Goal: Navigation & Orientation: Find specific page/section

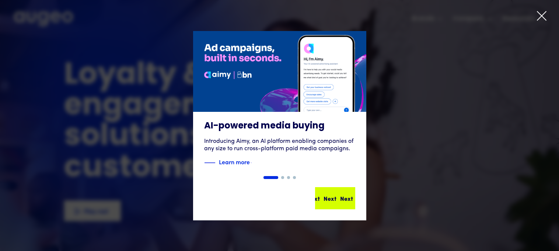
click at [347, 204] on div "Next Next Next Next" at bounding box center [335, 198] width 39 height 21
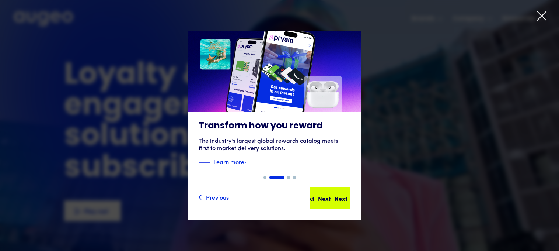
click at [340, 194] on div "Next" at bounding box center [336, 198] width 13 height 9
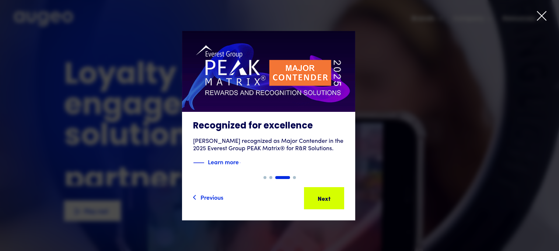
click at [340, 194] on div "Next Next Next Next" at bounding box center [321, 198] width 66 height 9
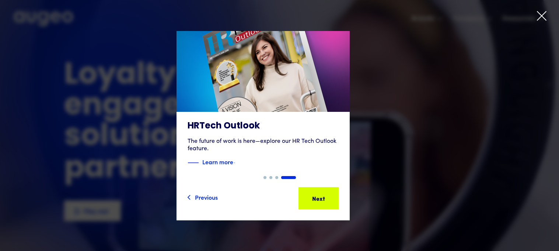
click at [321, 194] on div "Next" at bounding box center [314, 198] width 13 height 9
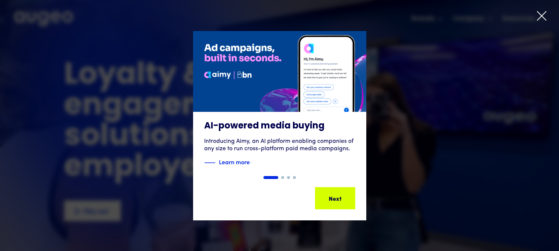
click at [543, 19] on icon at bounding box center [541, 15] width 11 height 11
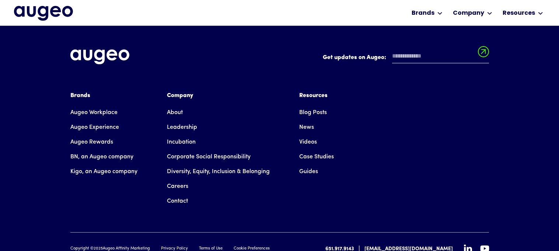
scroll to position [1681, 0]
click at [84, 119] on link "Augeo Experience" at bounding box center [94, 126] width 49 height 15
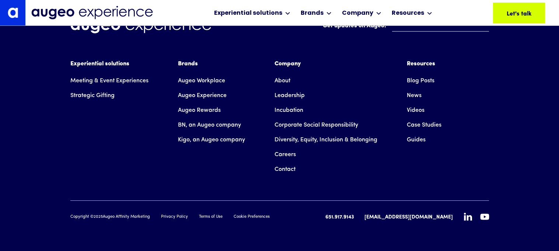
scroll to position [6194, 0]
click at [198, 111] on link "Augeo Rewards" at bounding box center [199, 110] width 43 height 15
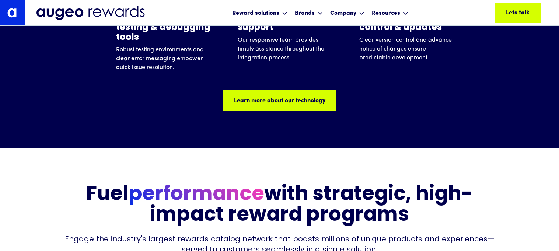
scroll to position [2389, 0]
